Goal: Book appointment/travel/reservation

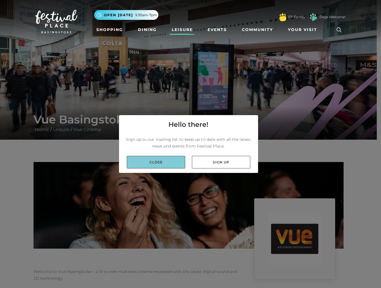
click at [164, 161] on link "Close" at bounding box center [156, 162] width 58 height 13
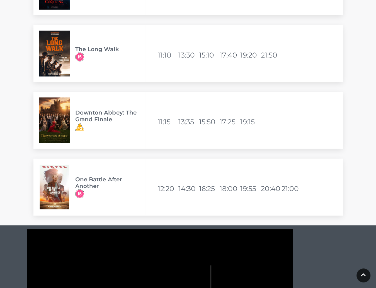
scroll to position [1228, 0]
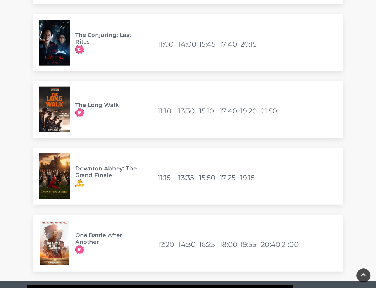
drag, startPoint x: 46, startPoint y: 101, endPoint x: 50, endPoint y: 101, distance: 3.4
click at [47, 101] on img at bounding box center [54, 109] width 31 height 46
click at [99, 103] on h3 "The Long Walk" at bounding box center [110, 105] width 70 height 7
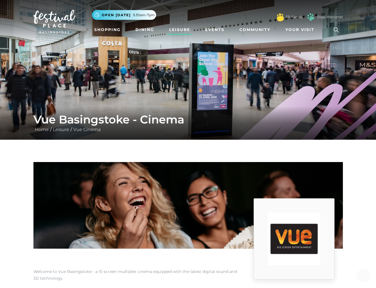
scroll to position [335, 0]
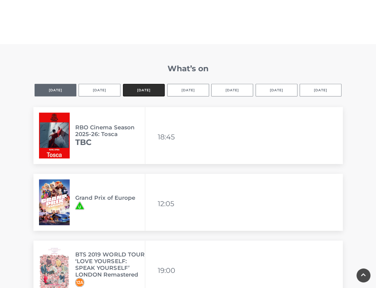
click at [141, 92] on button "[DATE]" at bounding box center [144, 90] width 42 height 13
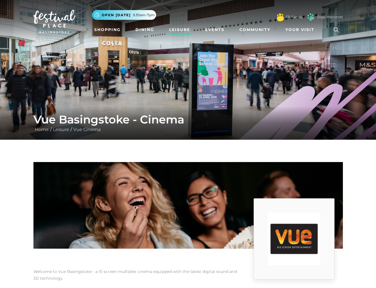
scroll to position [223, 0]
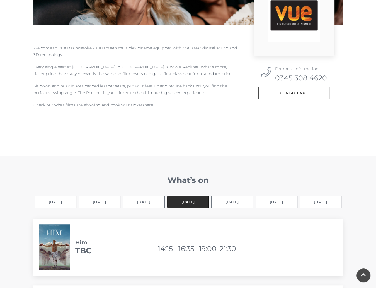
click at [197, 203] on button "[DATE]" at bounding box center [188, 201] width 42 height 13
click at [188, 199] on button "[DATE]" at bounding box center [188, 201] width 42 height 13
click at [195, 201] on button "[DATE]" at bounding box center [188, 201] width 42 height 13
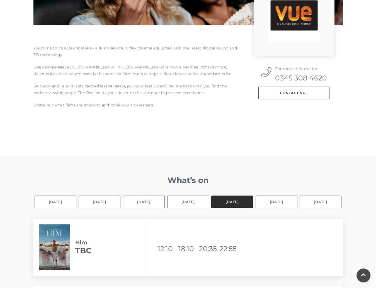
click at [236, 203] on button "[DATE]" at bounding box center [232, 201] width 42 height 13
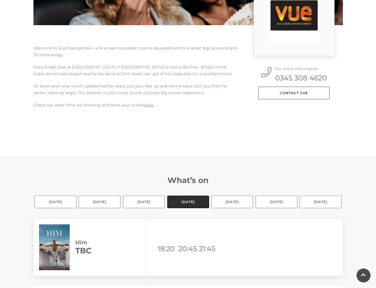
click at [194, 202] on button "[DATE]" at bounding box center [188, 201] width 42 height 13
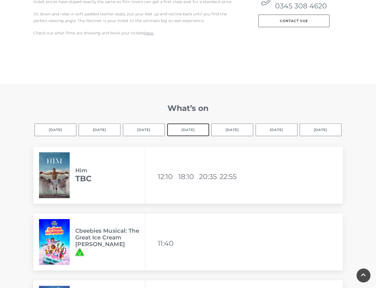
scroll to position [279, 0]
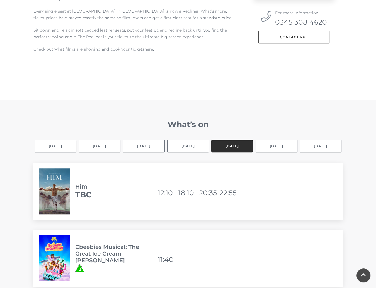
click at [235, 145] on button "[DATE]" at bounding box center [232, 146] width 42 height 13
